Goal: Task Accomplishment & Management: Manage account settings

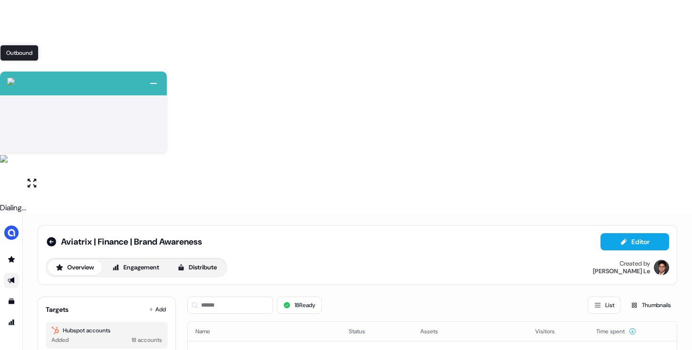
click at [11, 49] on div "Outbound Outbound" at bounding box center [19, 53] width 39 height 16
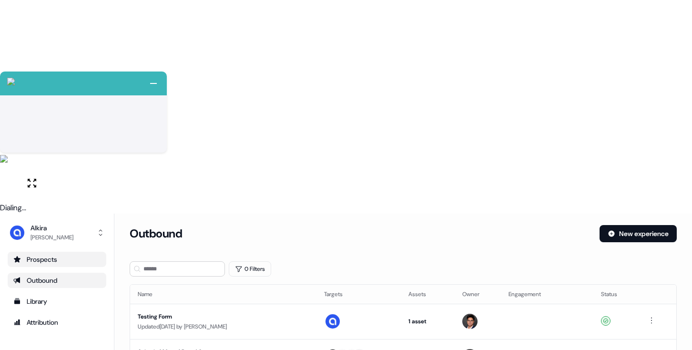
click at [12, 252] on link "Prospects" at bounding box center [57, 259] width 99 height 15
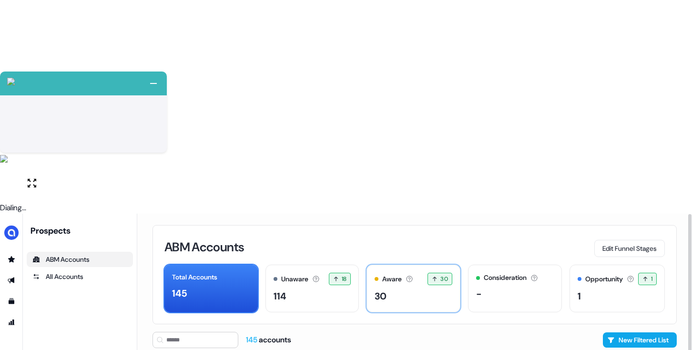
click at [407, 264] on div "Aware Accounts with 5+ minutes of usage or significant LinkedIn ad engagement! …" at bounding box center [413, 288] width 94 height 48
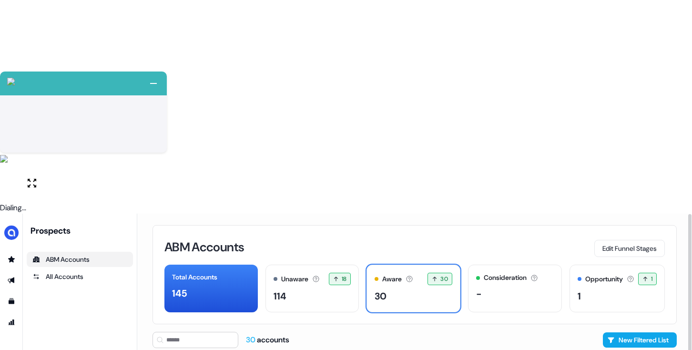
scroll to position [15, 0]
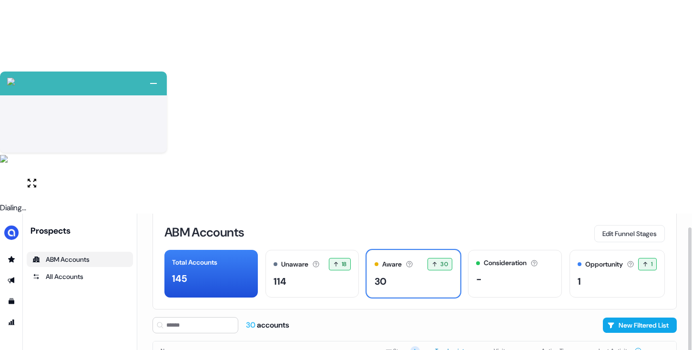
click at [450, 342] on button "Touchpoints" at bounding box center [456, 350] width 43 height 17
click at [665, 190] on html "+ Next Auto dialer paused! Go to your dialing tab to continue. 225 Paused" at bounding box center [346, 281] width 692 height 563
click at [533, 111] on html "+ Next Auto dialer paused! Go to your dialing tab to continue. 225 Paused" at bounding box center [346, 281] width 692 height 563
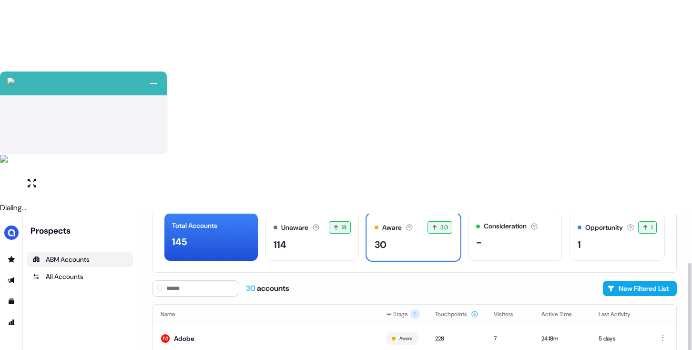
scroll to position [67, 0]
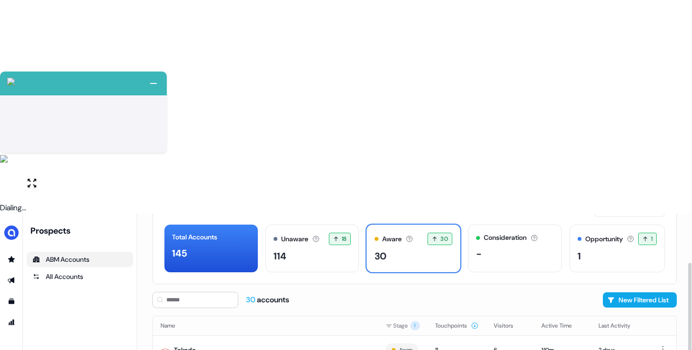
scroll to position [67, 0]
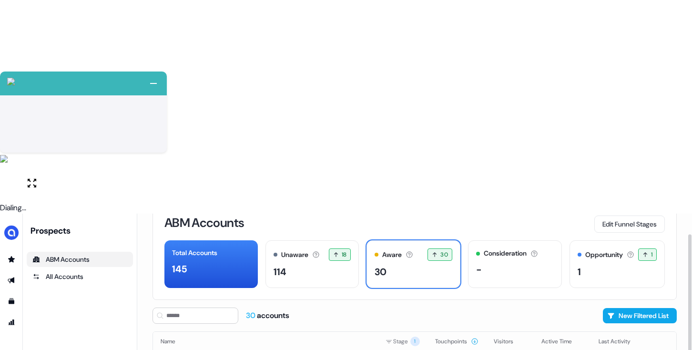
scroll to position [67, 0]
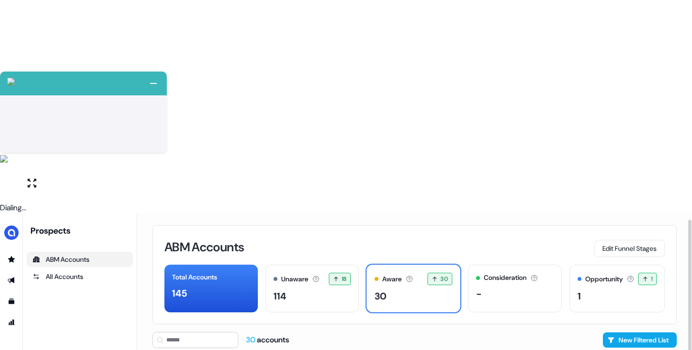
scroll to position [15, 0]
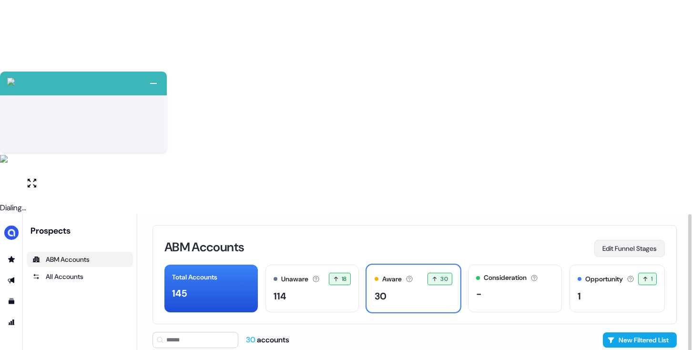
click at [618, 240] on button "Edit Funnel Stages" at bounding box center [629, 248] width 71 height 17
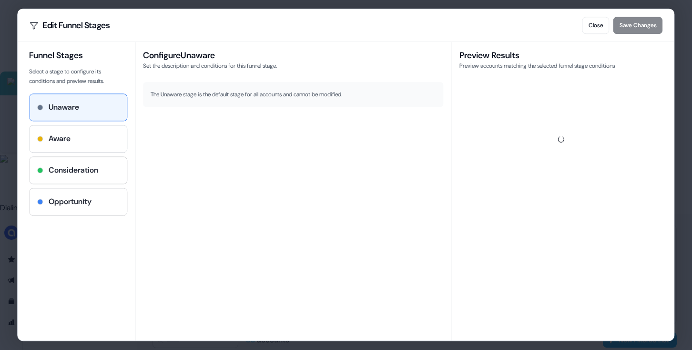
click at [100, 143] on div "Aware" at bounding box center [78, 138] width 82 height 11
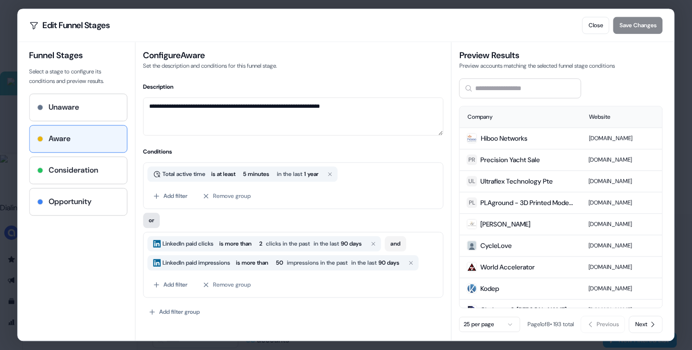
click at [151, 223] on button "or" at bounding box center [151, 219] width 17 height 15
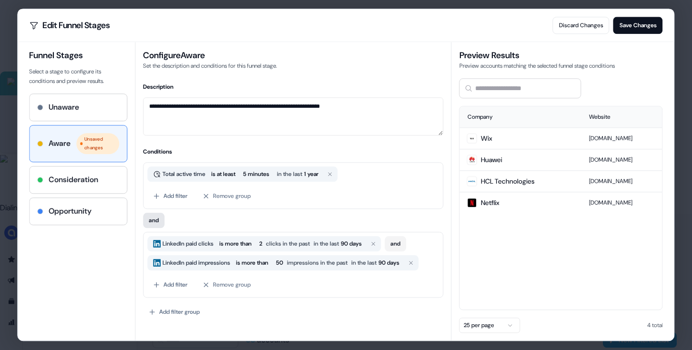
click at [161, 220] on button "and" at bounding box center [153, 219] width 21 height 15
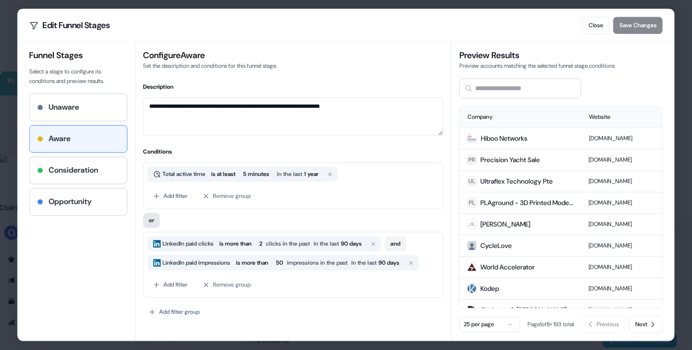
click at [157, 221] on button "or" at bounding box center [151, 219] width 17 height 15
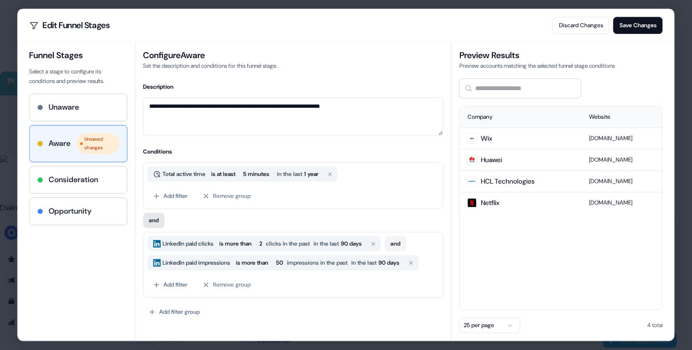
click at [153, 225] on button "and" at bounding box center [153, 219] width 21 height 15
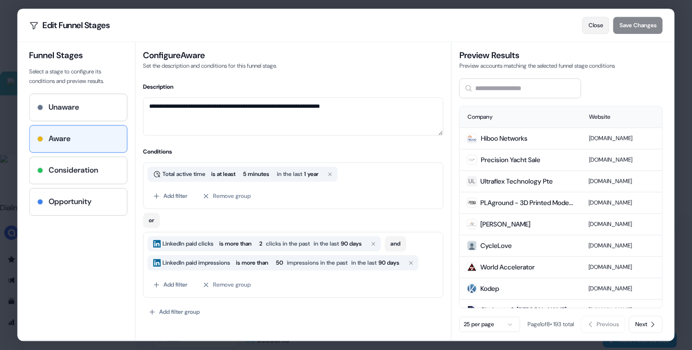
click at [595, 31] on button "Close" at bounding box center [595, 25] width 27 height 17
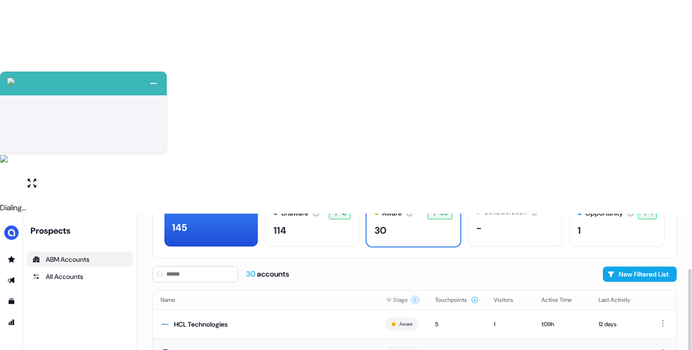
scroll to position [67, 0]
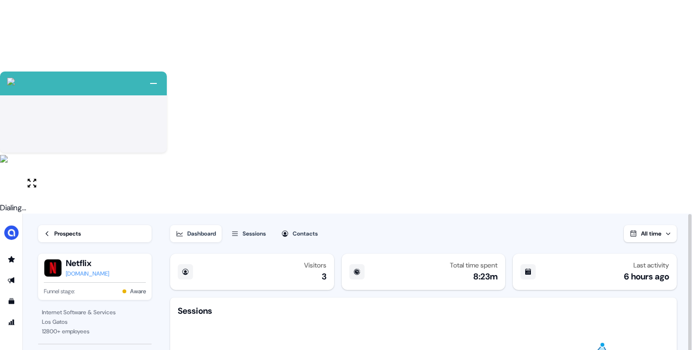
click at [266, 225] on button "Sessions" at bounding box center [248, 233] width 46 height 17
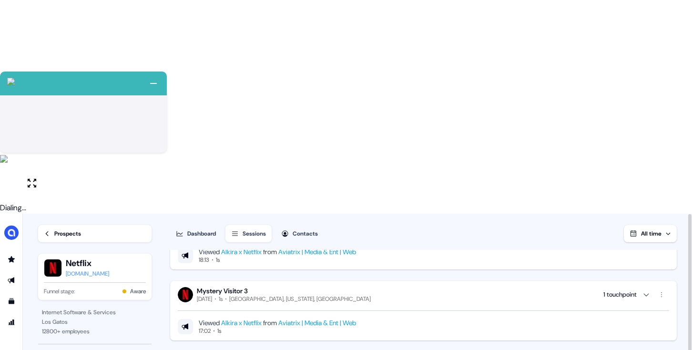
scroll to position [1451, 0]
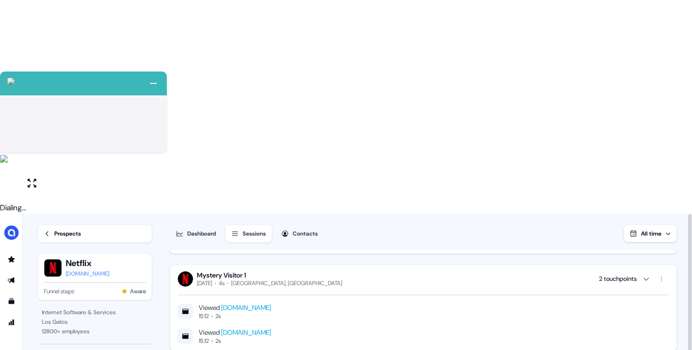
scroll to position [0, 0]
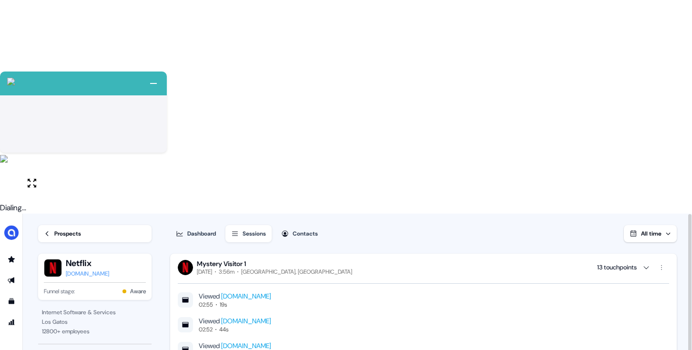
click at [96, 225] on link "Prospects" at bounding box center [94, 233] width 113 height 17
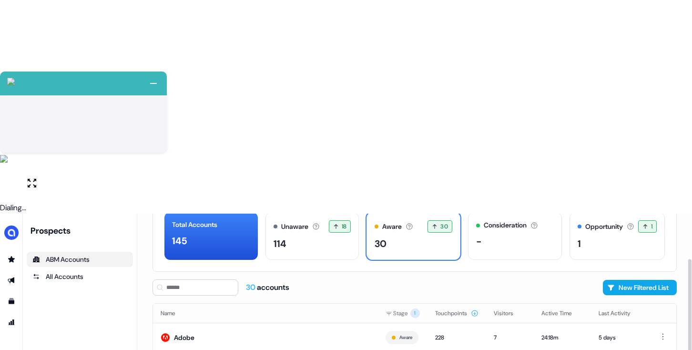
scroll to position [67, 0]
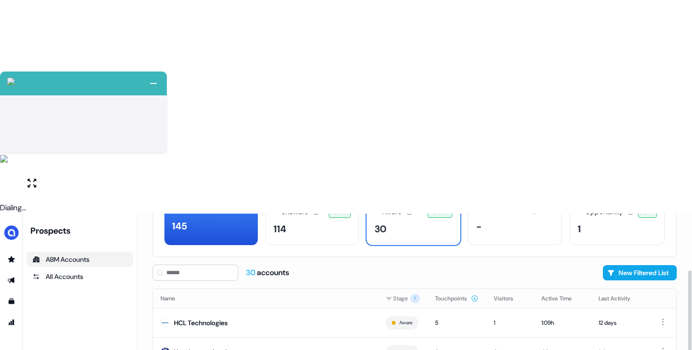
click at [662, 134] on html "+ Next Auto dialer paused! Go to your dialing tab to continue. 225 Paused" at bounding box center [346, 281] width 692 height 563
click at [660, 156] on div "Hide" at bounding box center [661, 154] width 56 height 15
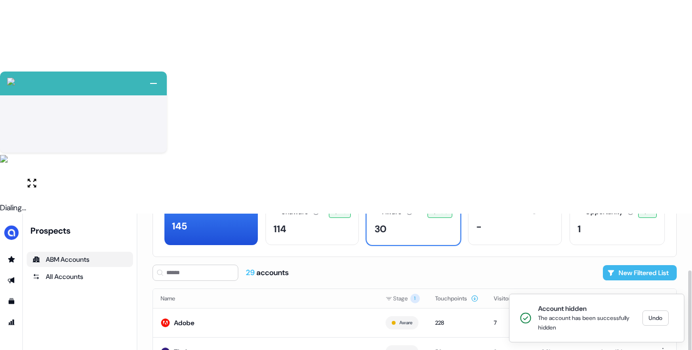
click at [614, 265] on button "New Filtered List" at bounding box center [640, 272] width 74 height 15
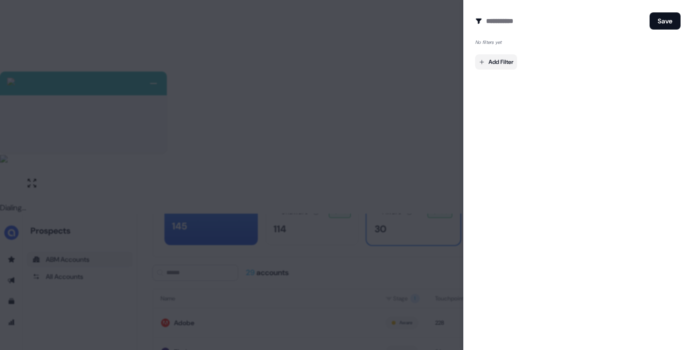
click at [501, 65] on body "+ Next Auto dialer paused! Go to your dialing tab to continue. 225 Paused" at bounding box center [346, 281] width 692 height 563
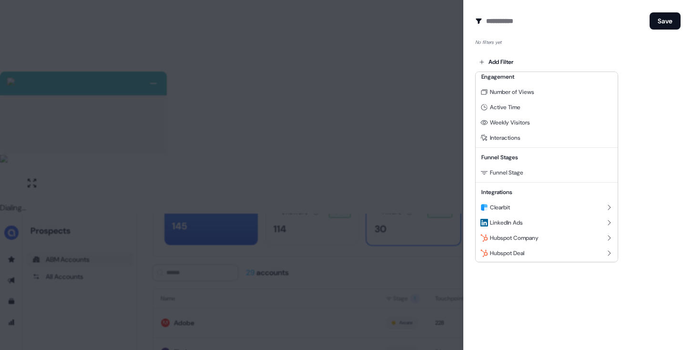
scroll to position [86, 0]
click at [605, 221] on icon at bounding box center [609, 222] width 8 height 8
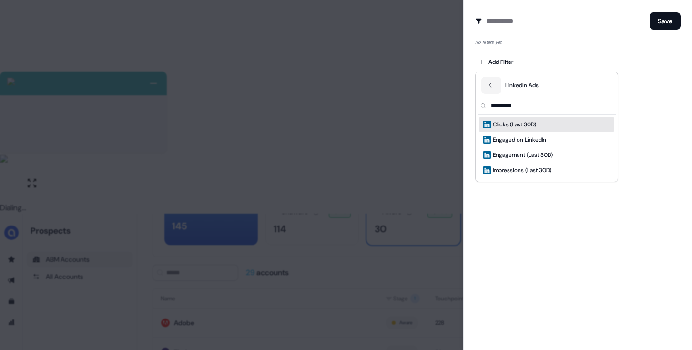
click at [583, 43] on div at bounding box center [346, 175] width 692 height 350
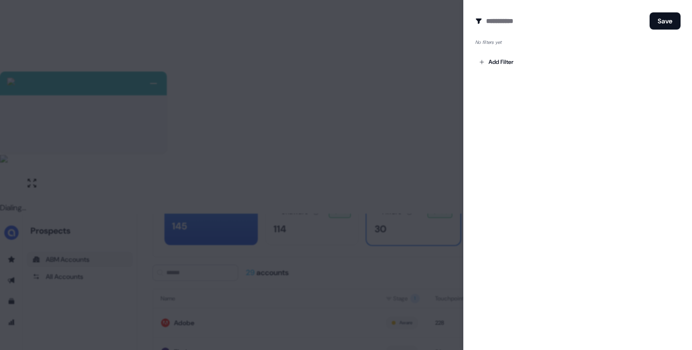
click at [436, 81] on div at bounding box center [346, 175] width 692 height 350
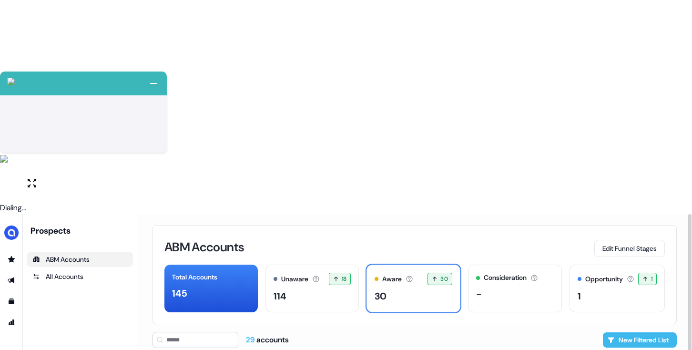
click at [613, 332] on button "New Filtered List" at bounding box center [640, 339] width 74 height 15
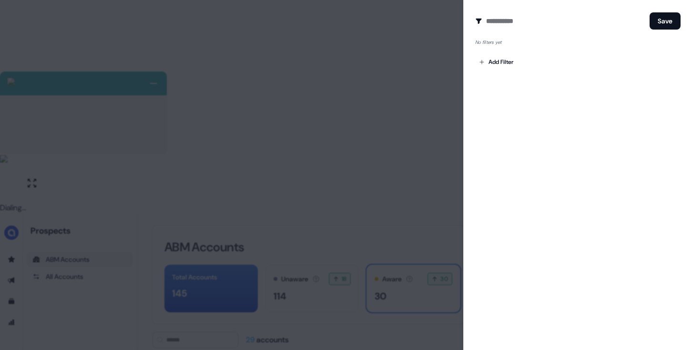
click at [386, 86] on div at bounding box center [346, 175] width 692 height 350
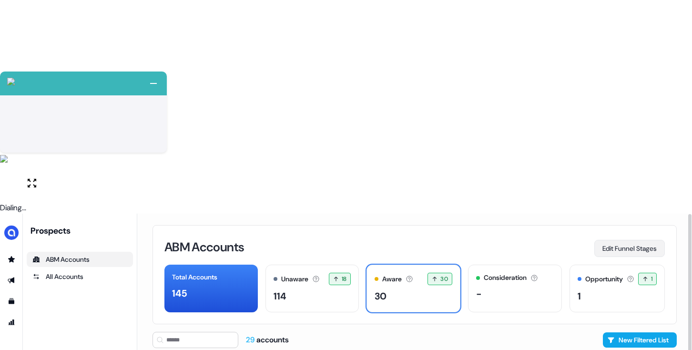
click at [609, 240] on button "Edit Funnel Stages" at bounding box center [629, 248] width 71 height 17
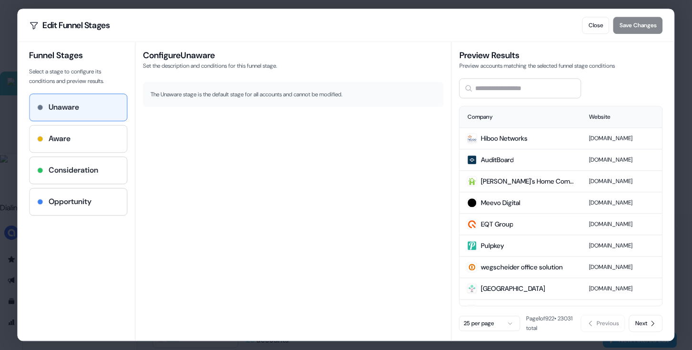
click at [100, 135] on div "Aware" at bounding box center [78, 138] width 82 height 11
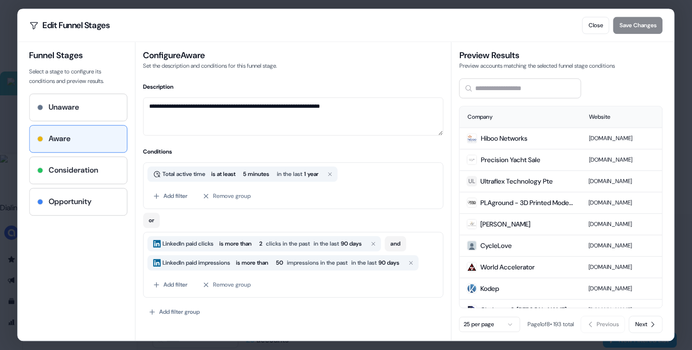
click at [191, 180] on div "Total active time is at least 5 minutes in the last 1 year" at bounding box center [242, 173] width 190 height 15
click at [191, 172] on span "Total active time" at bounding box center [184, 174] width 47 height 10
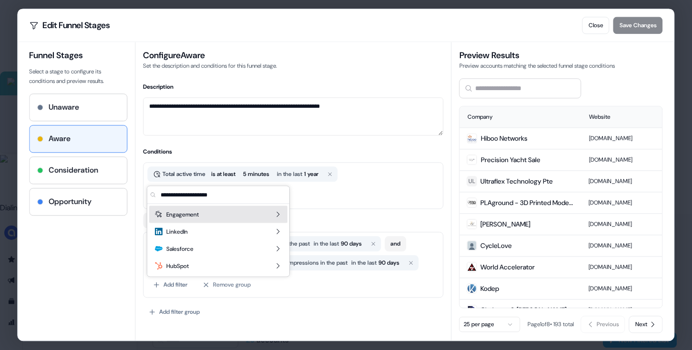
click at [277, 214] on icon "Suggestions" at bounding box center [278, 215] width 8 height 8
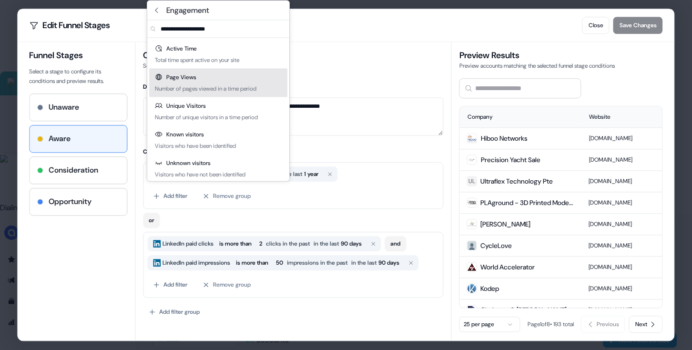
scroll to position [4, 0]
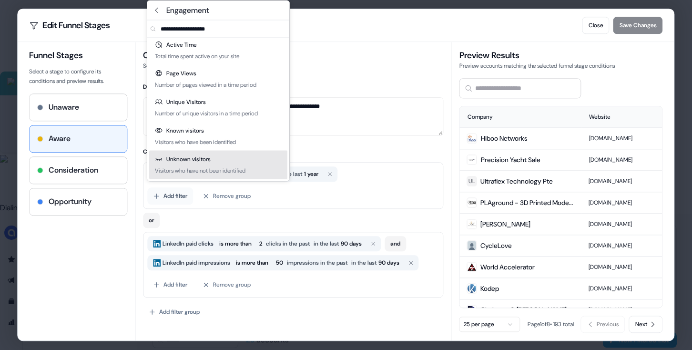
click at [181, 195] on button "Add filter" at bounding box center [170, 195] width 46 height 17
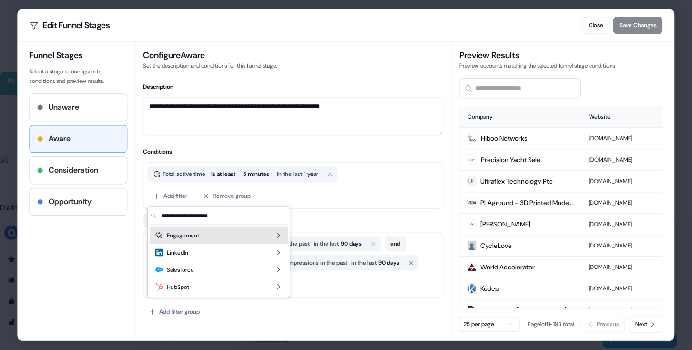
click at [266, 232] on div "Engagement" at bounding box center [219, 235] width 138 height 17
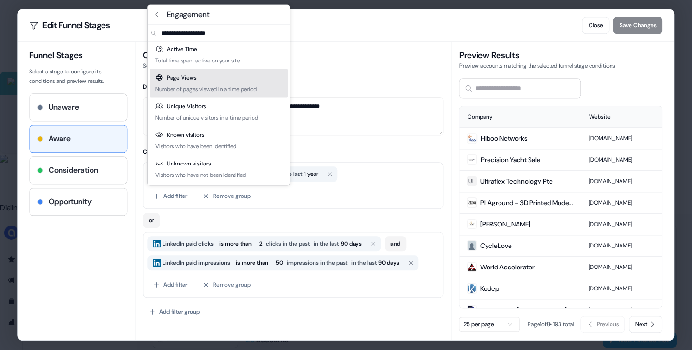
click at [387, 150] on h4 "Conditions" at bounding box center [293, 152] width 301 height 10
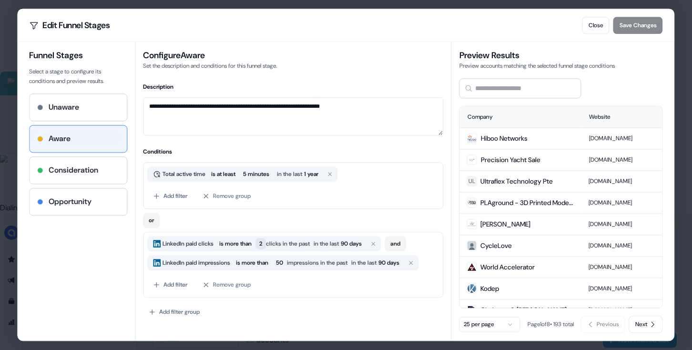
click at [266, 245] on span "2" at bounding box center [260, 243] width 10 height 11
click at [302, 222] on div "or" at bounding box center [293, 218] width 301 height 19
click at [266, 244] on span "2" at bounding box center [260, 243] width 10 height 11
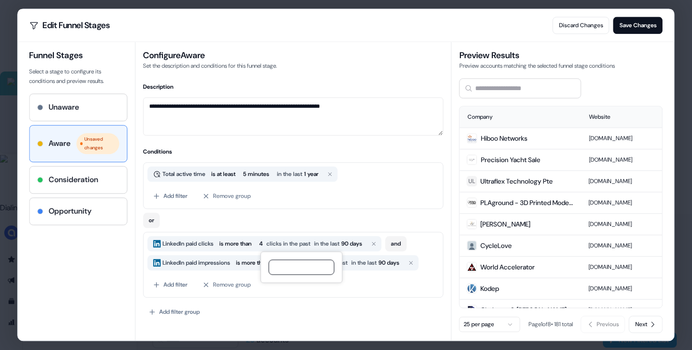
type input "*"
click at [351, 207] on div "Total active time is at least 5 minutes in the last 1 year Add filter Remove gr…" at bounding box center [293, 185] width 301 height 47
click at [354, 243] on span "90 days" at bounding box center [351, 244] width 21 height 10
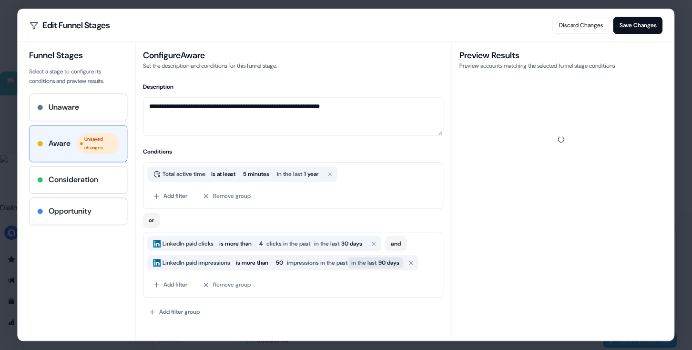
click at [398, 267] on span "90 days" at bounding box center [388, 263] width 21 height 10
click at [356, 246] on span "30 days" at bounding box center [351, 244] width 21 height 10
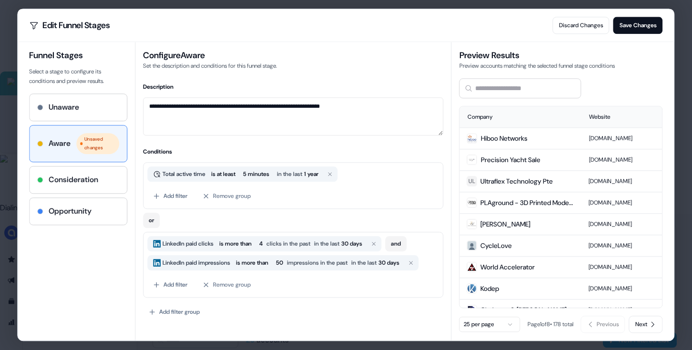
click at [368, 209] on div "or" at bounding box center [293, 218] width 301 height 19
click at [300, 175] on span "in the last" at bounding box center [290, 174] width 27 height 10
click at [323, 175] on span "90 days" at bounding box center [314, 174] width 21 height 10
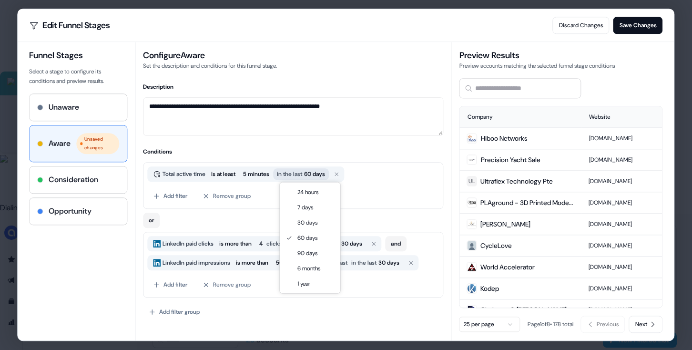
click at [317, 172] on span "60 days" at bounding box center [314, 174] width 21 height 10
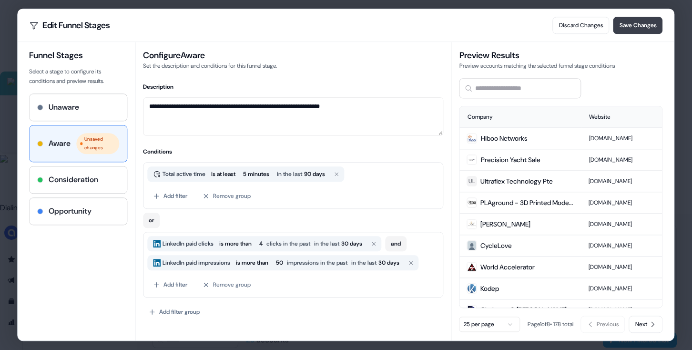
click at [632, 28] on button "Save Changes" at bounding box center [638, 25] width 50 height 17
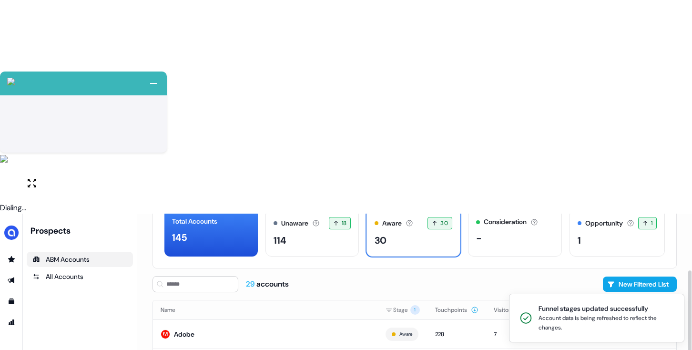
scroll to position [67, 0]
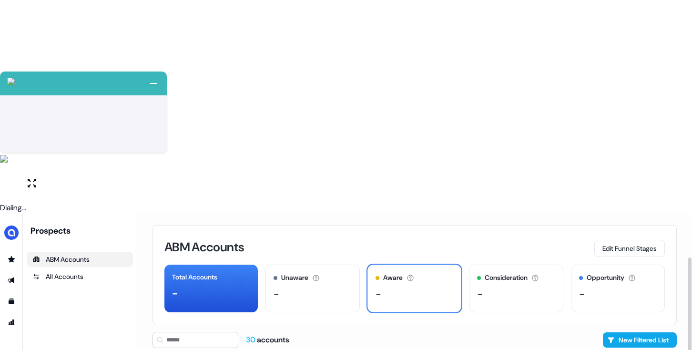
scroll to position [67, 0]
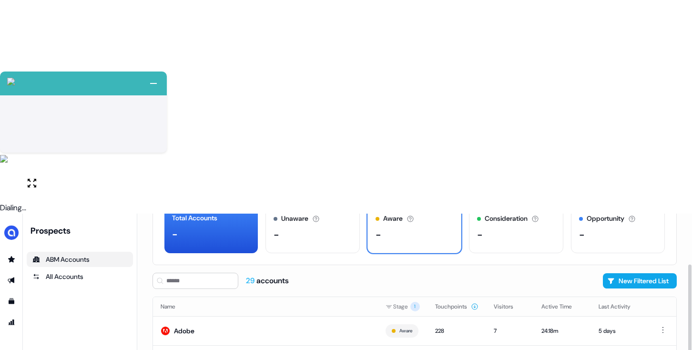
scroll to position [67, 0]
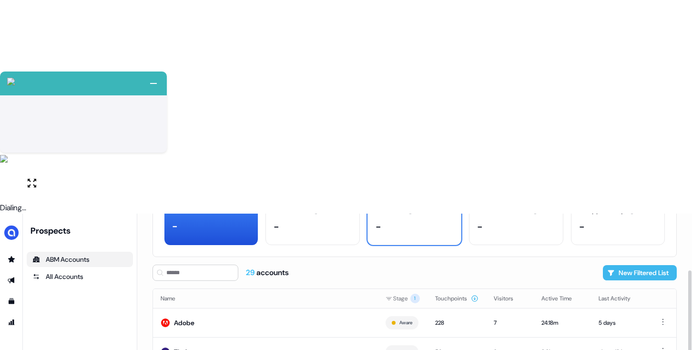
click at [638, 265] on button "New Filtered List" at bounding box center [640, 272] width 74 height 15
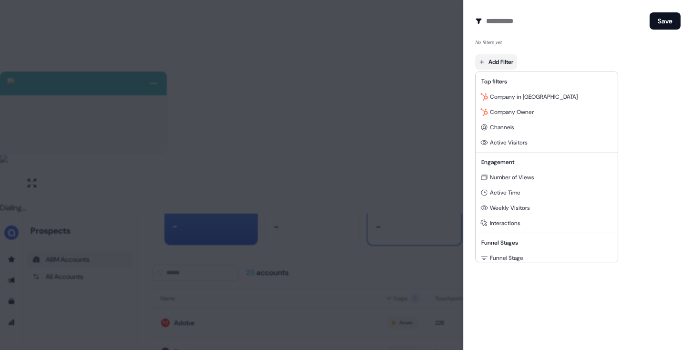
click at [485, 62] on body "+ Next Auto dialer paused! Go to your dialing tab to continue. 225 Paused" at bounding box center [346, 281] width 692 height 563
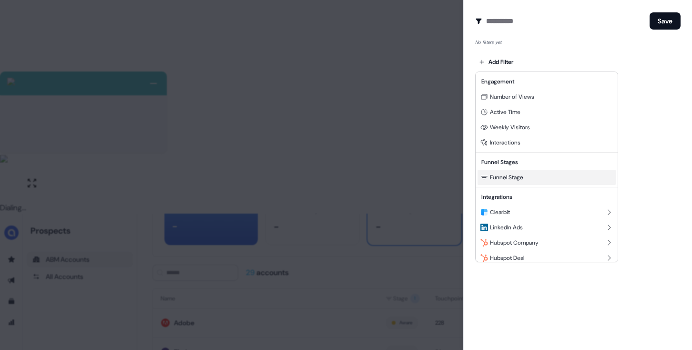
scroll to position [86, 0]
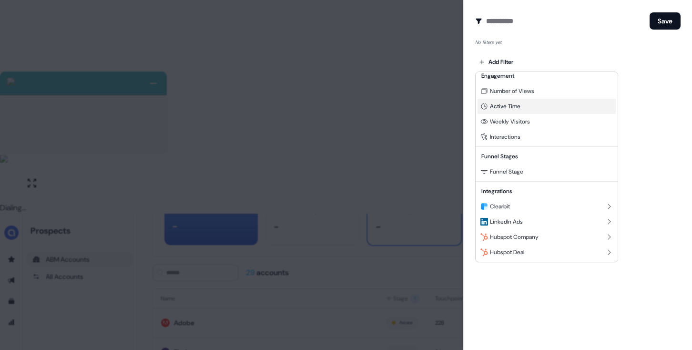
click at [526, 109] on div "Active Time" at bounding box center [546, 106] width 138 height 15
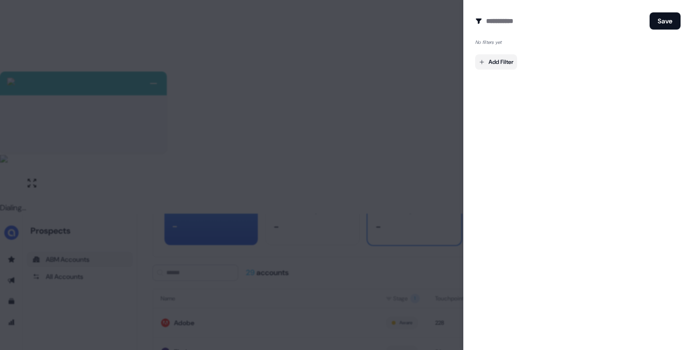
click at [504, 62] on body "+ Next Auto dialer paused! Go to your dialing tab to continue. 225 Paused" at bounding box center [346, 281] width 692 height 563
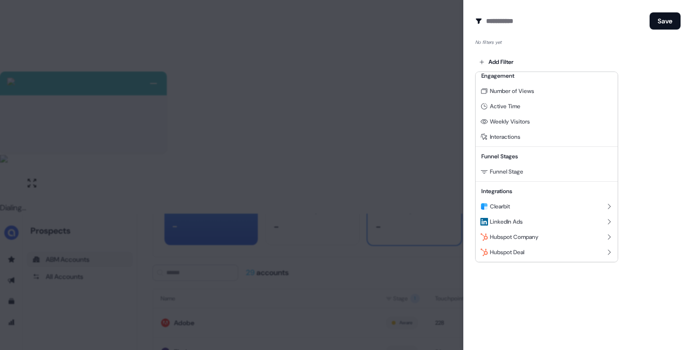
click at [635, 156] on div at bounding box center [346, 175] width 692 height 350
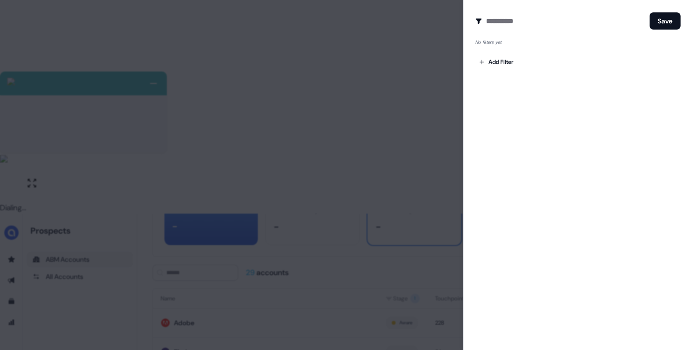
click at [352, 142] on div at bounding box center [346, 175] width 692 height 350
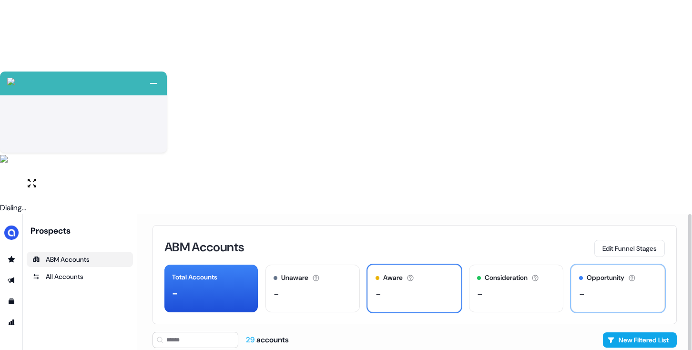
scroll to position [0, 0]
click at [613, 240] on button "Edit Funnel Stages" at bounding box center [629, 248] width 71 height 17
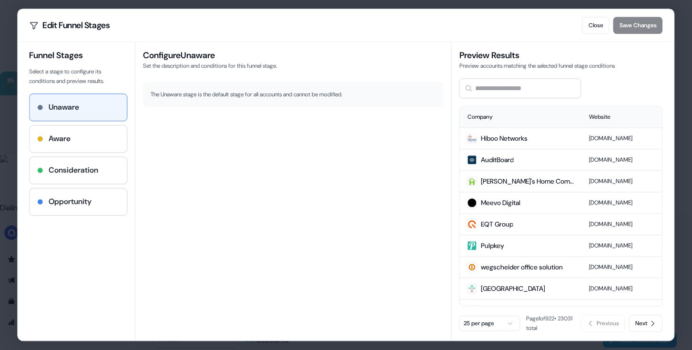
click at [82, 134] on div "Aware" at bounding box center [78, 138] width 82 height 11
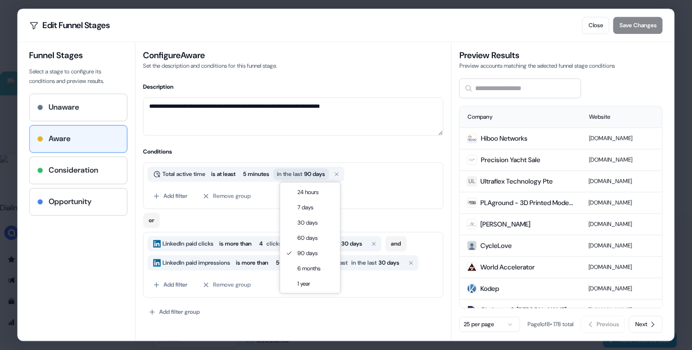
click at [304, 177] on span "in the last" at bounding box center [290, 174] width 27 height 10
click at [380, 189] on div "Add filter Remove group" at bounding box center [293, 195] width 292 height 17
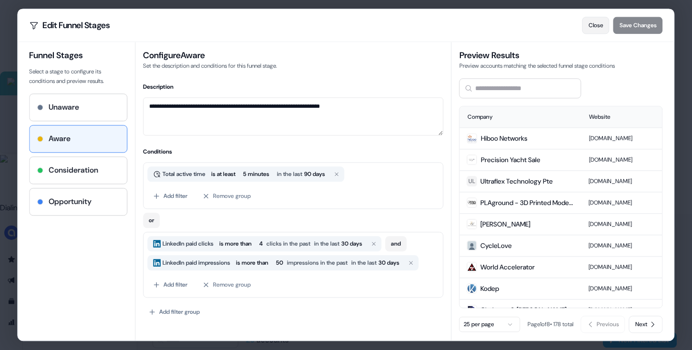
click at [592, 30] on button "Close" at bounding box center [595, 25] width 27 height 17
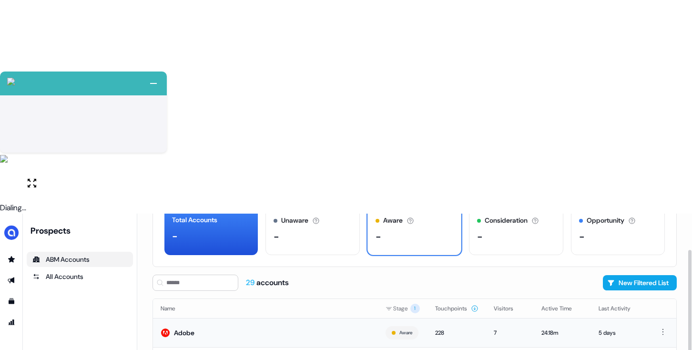
scroll to position [67, 0]
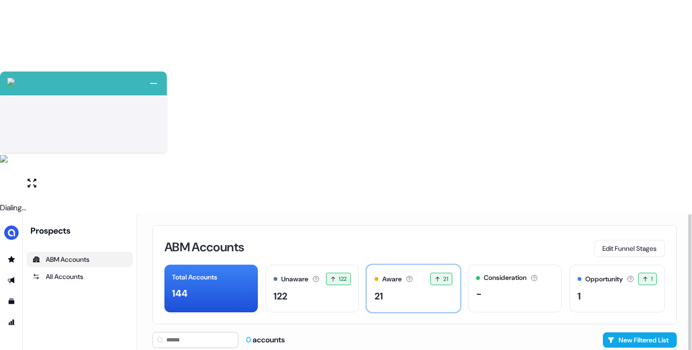
click at [382, 289] on div "21" at bounding box center [413, 296] width 78 height 14
click at [400, 289] on div "21" at bounding box center [413, 296] width 78 height 14
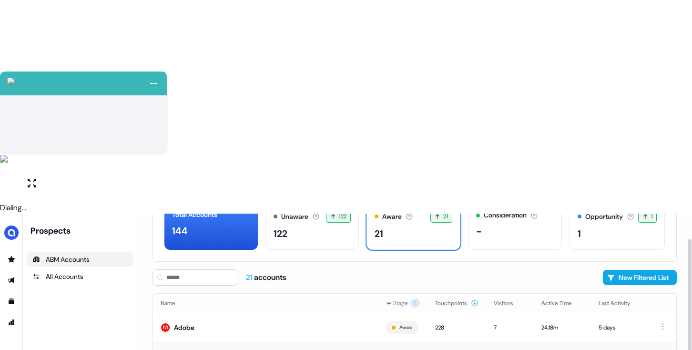
scroll to position [67, 0]
